Goal: Information Seeking & Learning: Check status

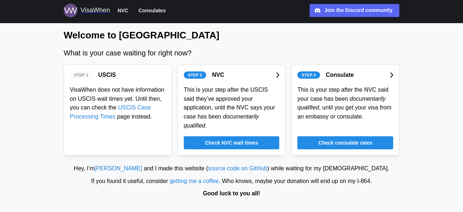
click at [122, 9] on span "NVC" at bounding box center [123, 10] width 11 height 9
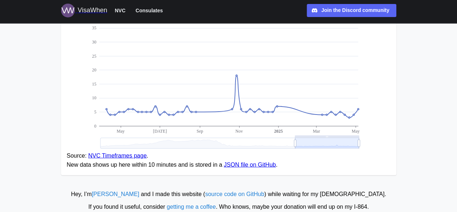
scroll to position [649, 0]
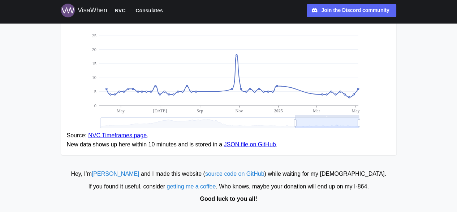
click at [150, 12] on span "Consulates" at bounding box center [149, 10] width 27 height 9
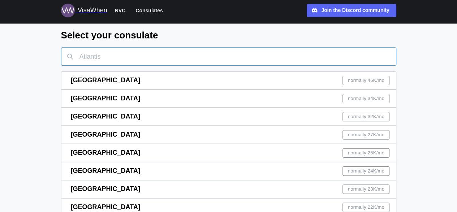
click at [145, 52] on input "text" at bounding box center [229, 56] width 336 height 18
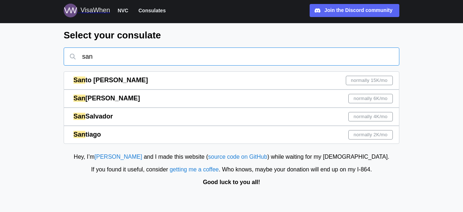
type input "san"
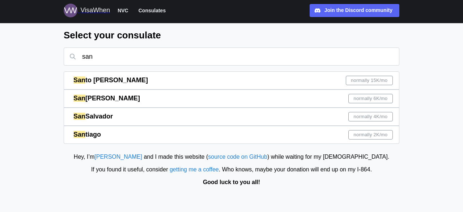
click at [126, 6] on button "NVC" at bounding box center [122, 10] width 17 height 9
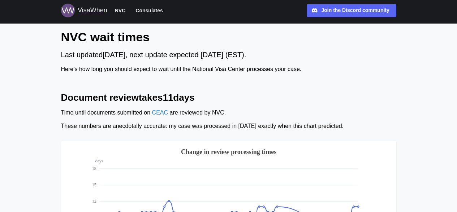
click at [78, 10] on div "VisaWhen" at bounding box center [93, 10] width 30 height 10
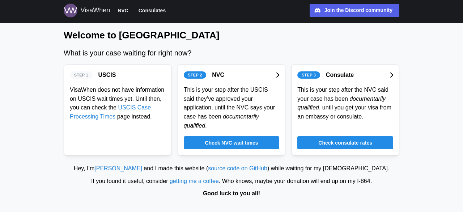
click at [332, 9] on div "Join the Discord community" at bounding box center [358, 11] width 68 height 8
click at [260, 136] on div "Check NVC wait times" at bounding box center [232, 142] width 82 height 12
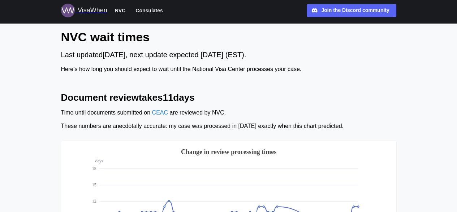
click at [152, 7] on span "Consulates" at bounding box center [149, 10] width 27 height 9
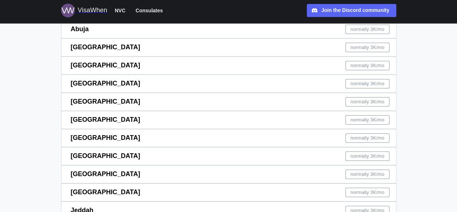
scroll to position [1169, 0]
